Goal: Transaction & Acquisition: Purchase product/service

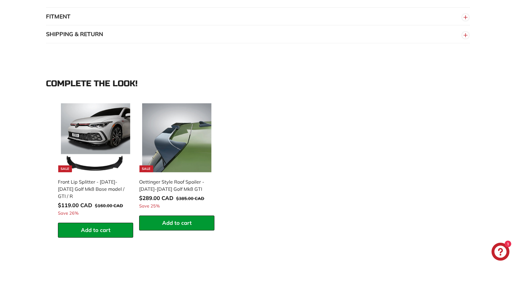
scroll to position [553, 0]
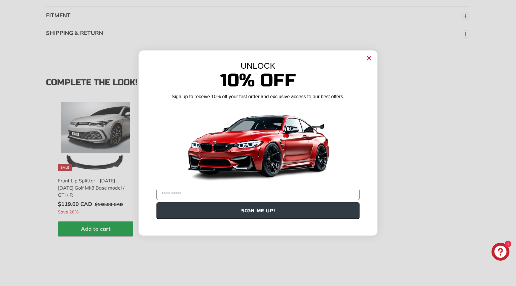
click at [371, 55] on circle "Close dialog" at bounding box center [369, 58] width 9 height 9
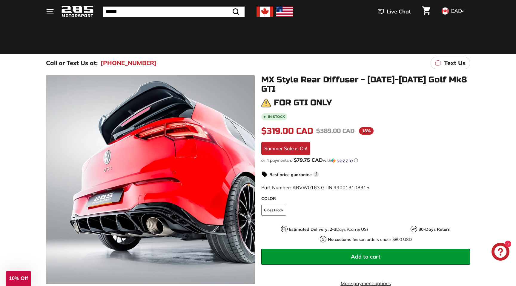
scroll to position [0, 0]
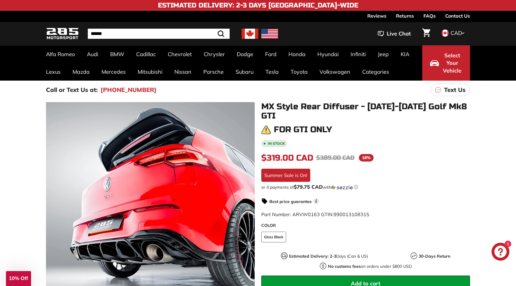
click at [264, 7] on h4 "Estimated Delivery: 2-3 Days [GEOGRAPHIC_DATA]-Wide" at bounding box center [258, 5] width 200 height 7
click at [256, 34] on img at bounding box center [250, 34] width 17 height 10
click at [269, 33] on img at bounding box center [269, 34] width 17 height 10
click at [252, 35] on img at bounding box center [250, 34] width 17 height 10
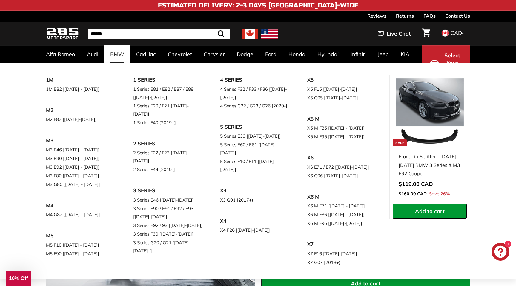
click at [79, 187] on link "M3 G80 [[DATE] - [DATE]]" at bounding box center [81, 184] width 70 height 9
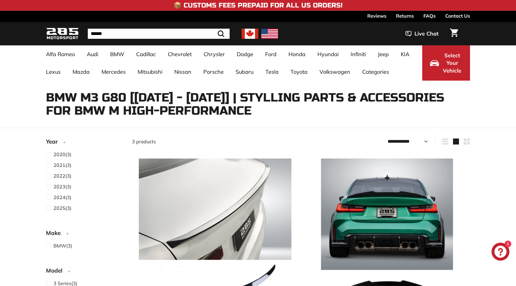
select select "**********"
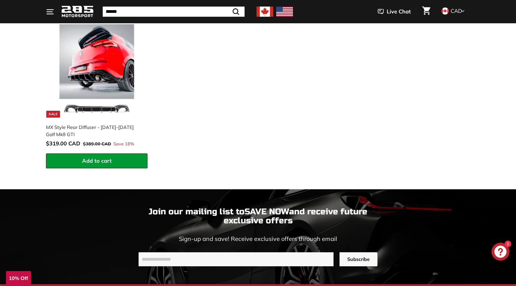
scroll to position [635, 0]
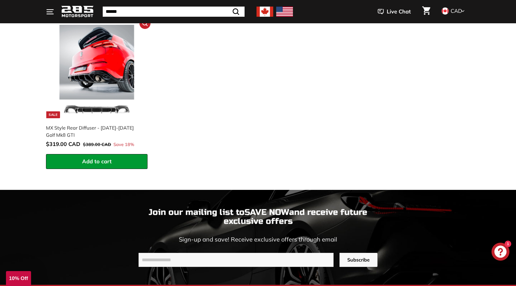
click at [105, 92] on img at bounding box center [96, 71] width 93 height 93
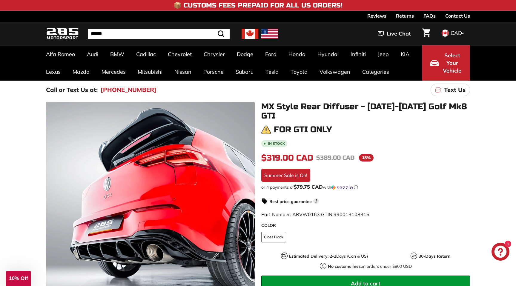
scroll to position [6, 0]
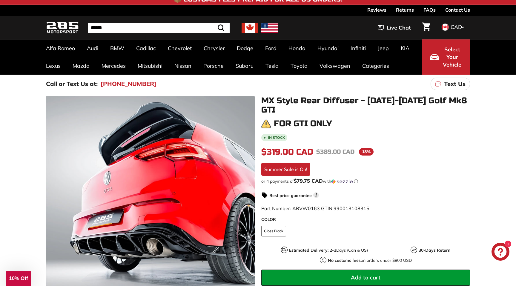
click at [357, 119] on div "For GTI only" at bounding box center [365, 124] width 209 height 10
